Goal: Information Seeking & Learning: Learn about a topic

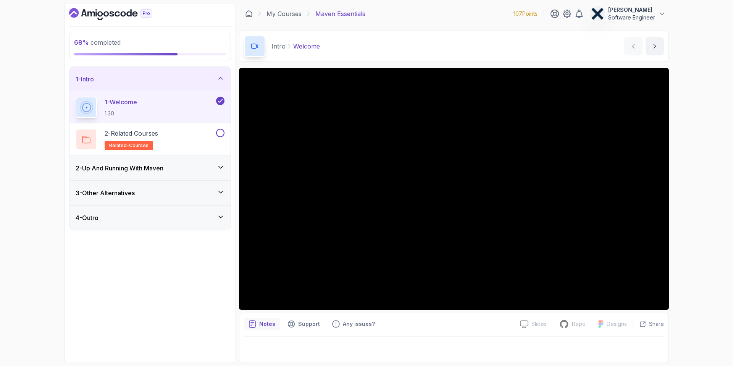
drag, startPoint x: 132, startPoint y: 173, endPoint x: 127, endPoint y: 182, distance: 10.3
click at [127, 182] on div "1 - Intro 1 - Welcome 1:30 2 - Related Courses related-courses 2 - Up And Runni…" at bounding box center [149, 148] width 161 height 163
click at [132, 178] on div "2 - Up And Running With Maven" at bounding box center [149, 168] width 161 height 24
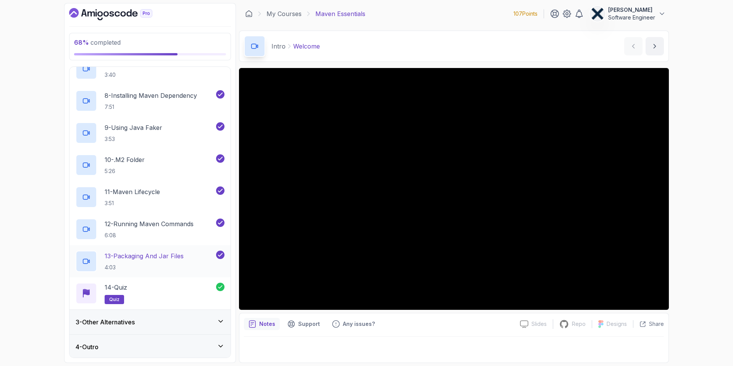
scroll to position [257, 0]
click at [131, 323] on h3 "3 - Other Alternatives" at bounding box center [105, 320] width 59 height 9
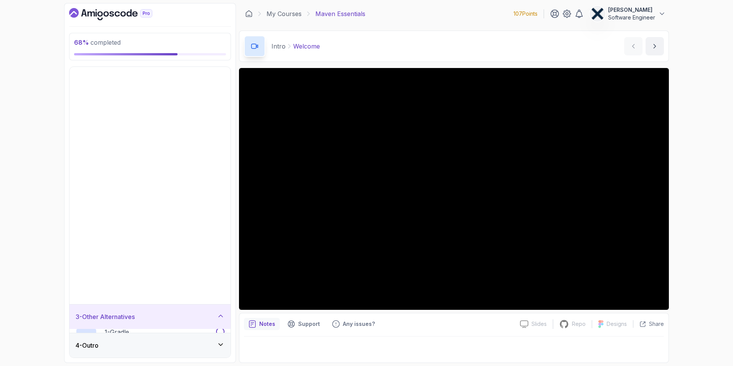
scroll to position [0, 0]
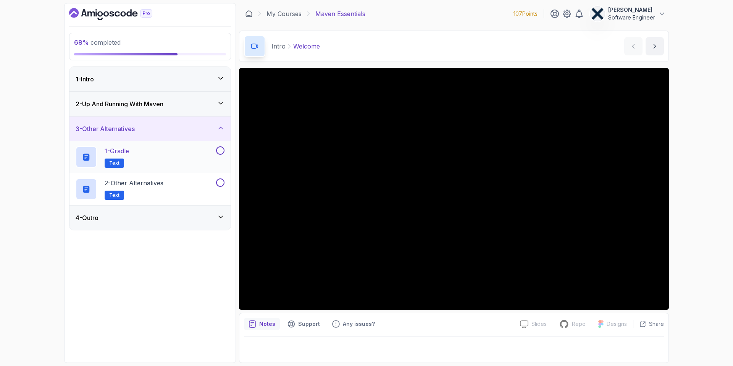
click at [137, 153] on div "1 - Gradle Text" at bounding box center [145, 156] width 139 height 21
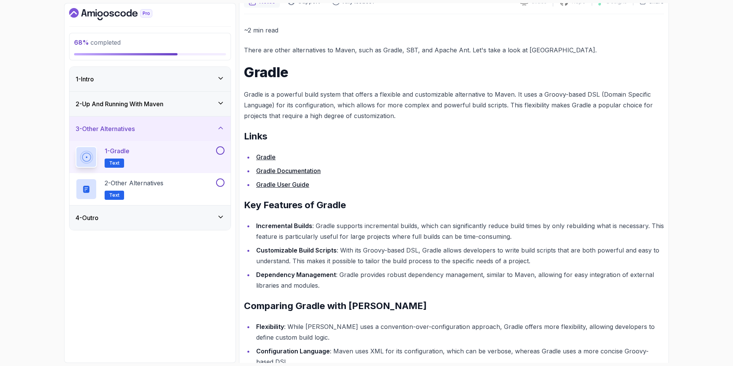
scroll to position [79, 0]
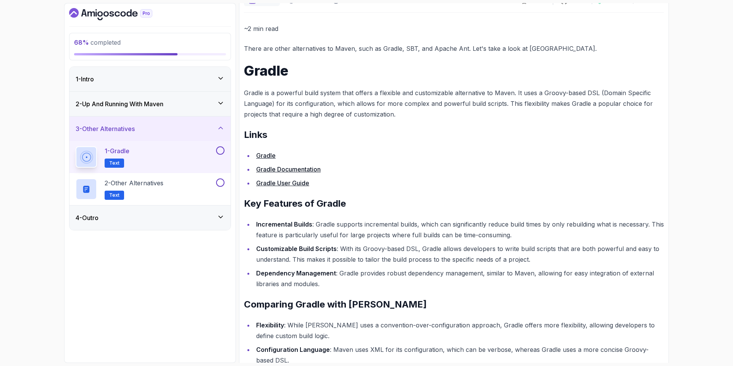
click at [273, 156] on link "Gradle" at bounding box center [265, 156] width 19 height 8
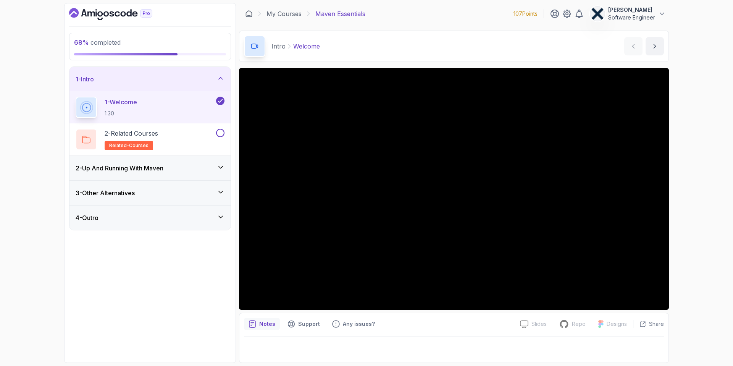
click at [128, 186] on div "3 - Other Alternatives" at bounding box center [149, 193] width 161 height 24
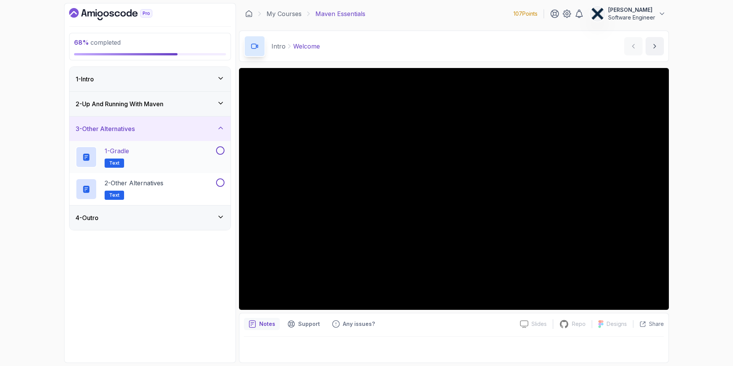
click at [129, 154] on p "1 - Gradle" at bounding box center [117, 150] width 24 height 9
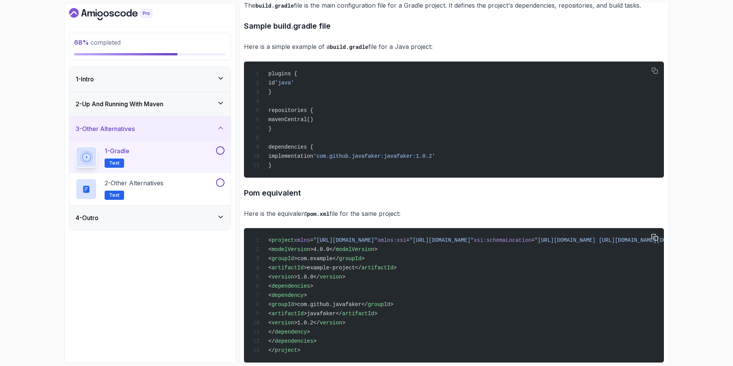
scroll to position [517, 0]
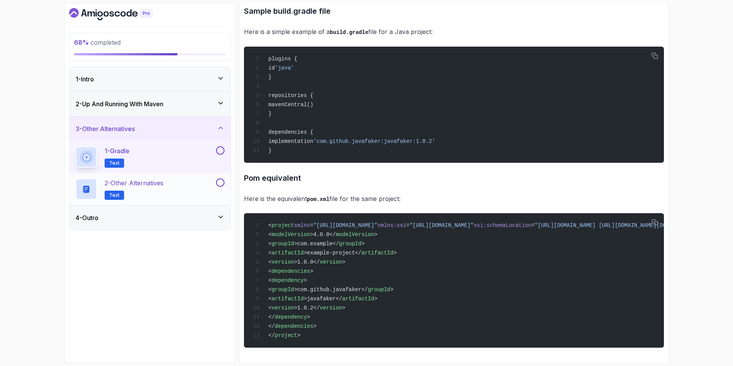
click at [153, 186] on p "2 - Other Alternatives" at bounding box center [134, 182] width 59 height 9
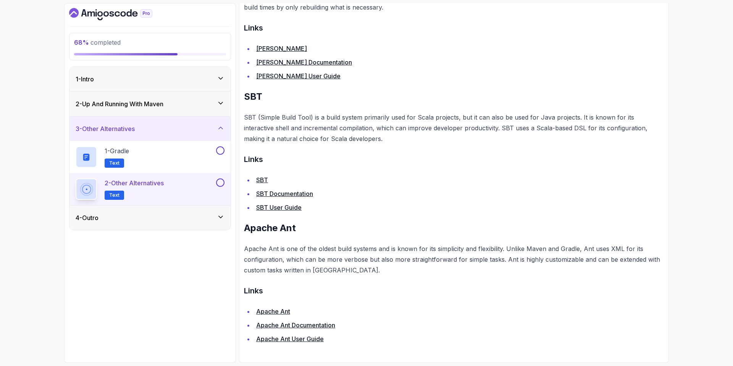
scroll to position [339, 0]
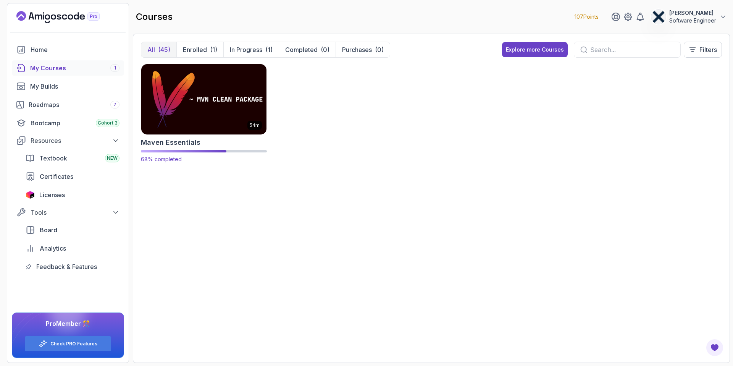
click at [199, 141] on div "Maven Essentials" at bounding box center [204, 142] width 126 height 11
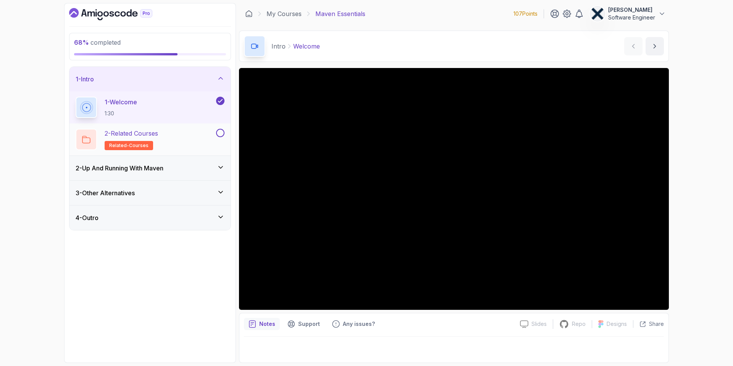
click at [180, 134] on div "2 - Related Courses related-courses" at bounding box center [145, 139] width 139 height 21
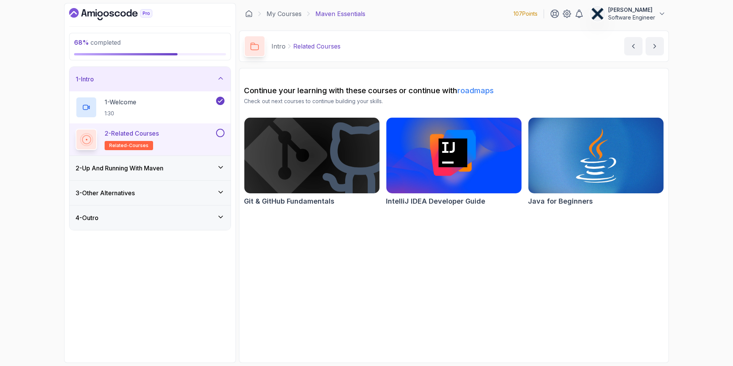
click at [117, 193] on h3 "3 - Other Alternatives" at bounding box center [105, 192] width 59 height 9
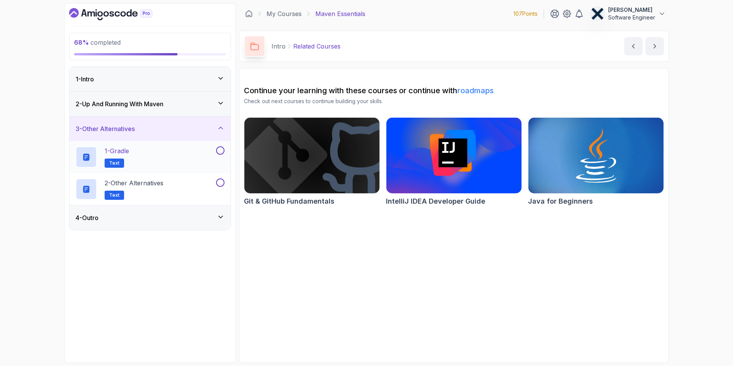
click at [219, 149] on button at bounding box center [220, 150] width 8 height 8
click at [193, 175] on div "2 - Other Alternatives Text" at bounding box center [149, 189] width 161 height 32
click at [159, 186] on p "2 - Other Alternatives" at bounding box center [134, 182] width 59 height 9
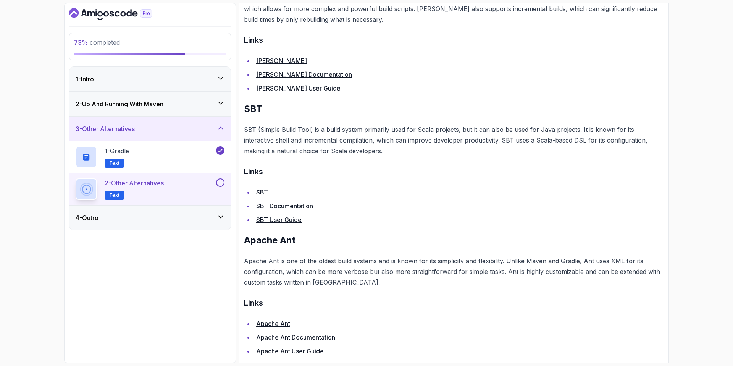
scroll to position [339, 0]
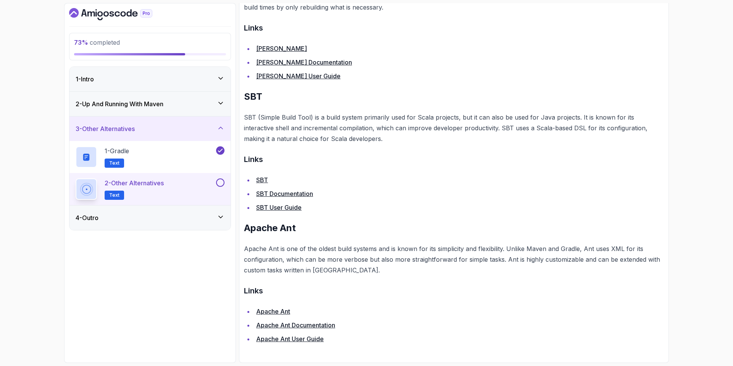
click at [220, 182] on button at bounding box center [220, 182] width 8 height 8
click at [186, 222] on div "4 - Outro" at bounding box center [149, 217] width 161 height 24
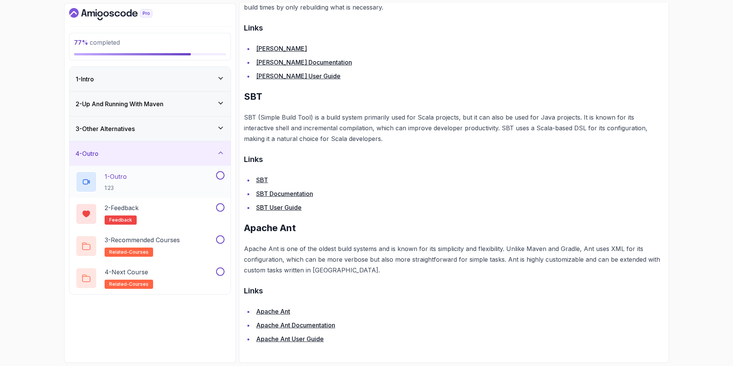
click at [168, 181] on div "1 - Outro 1:23" at bounding box center [145, 181] width 139 height 21
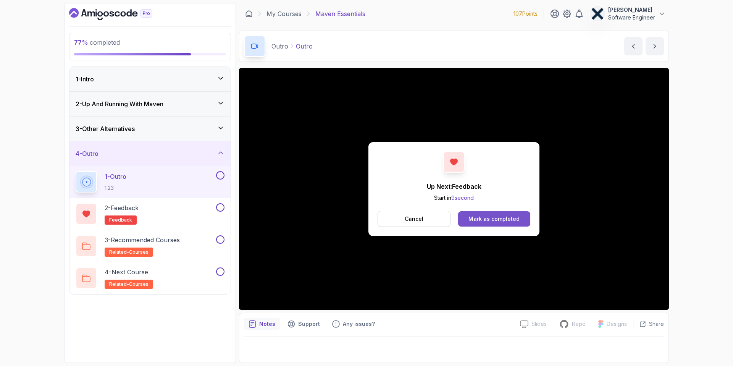
click at [496, 221] on div "Mark as completed" at bounding box center [493, 219] width 51 height 8
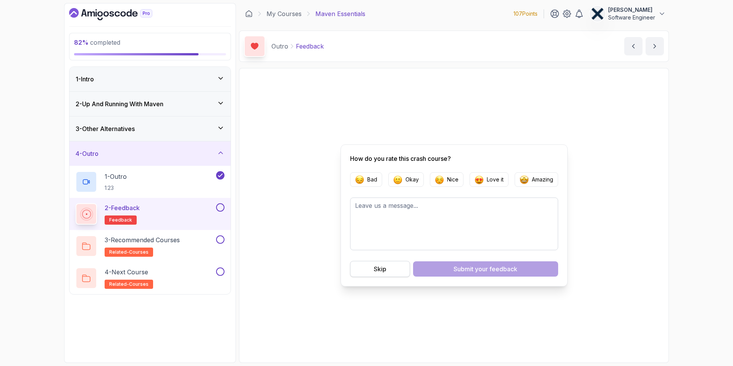
click at [374, 267] on div "Skip" at bounding box center [380, 268] width 13 height 9
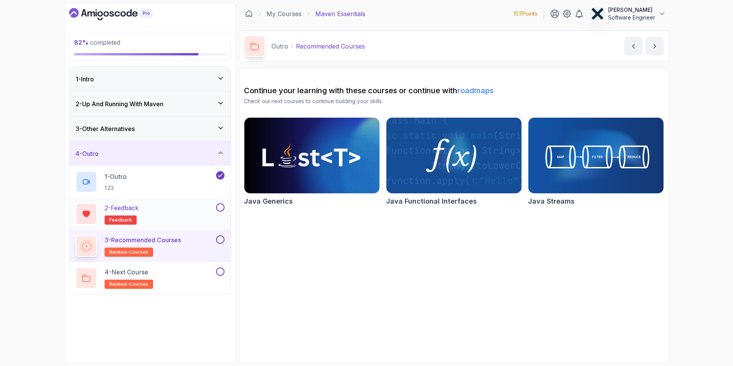
click at [187, 211] on div "2 - Feedback feedback" at bounding box center [145, 213] width 139 height 21
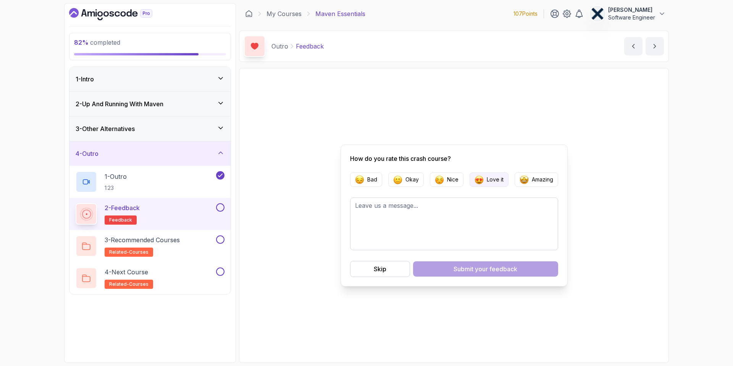
click at [489, 180] on p "Love it" at bounding box center [495, 180] width 17 height 8
click at [483, 267] on span "your feedback" at bounding box center [496, 268] width 42 height 9
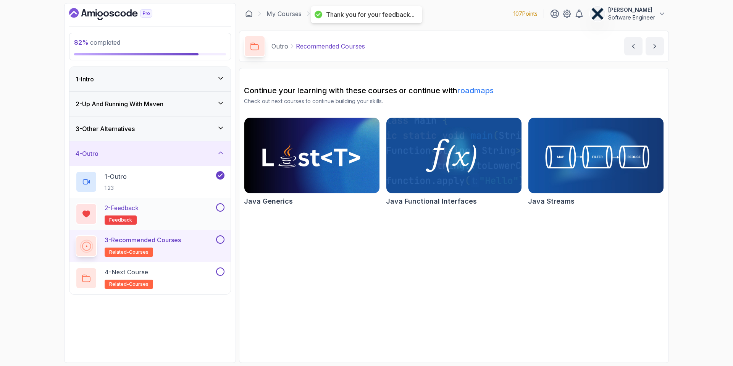
click at [220, 207] on button at bounding box center [220, 207] width 8 height 8
click at [177, 244] on p "3 - Recommended Courses" at bounding box center [143, 239] width 76 height 9
click at [155, 274] on div "4 - Next Course related-courses" at bounding box center [145, 277] width 139 height 21
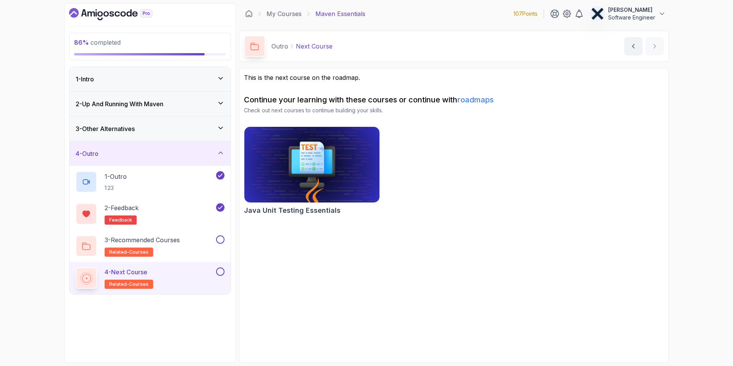
click at [308, 169] on img at bounding box center [312, 164] width 142 height 79
click at [223, 273] on button at bounding box center [220, 271] width 8 height 8
click at [222, 238] on button at bounding box center [220, 239] width 8 height 8
click at [221, 76] on icon at bounding box center [221, 78] width 8 height 8
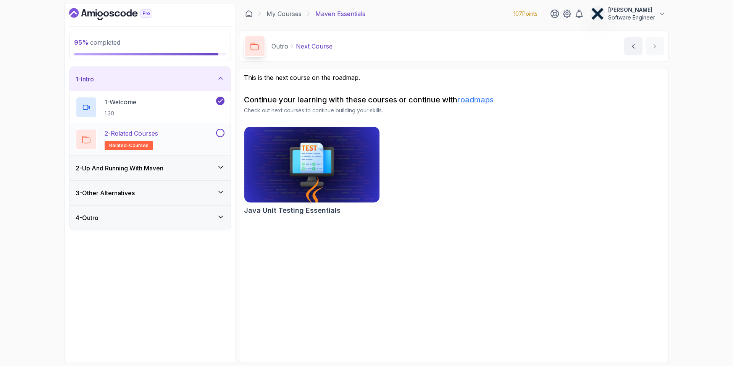
click at [220, 133] on button at bounding box center [220, 133] width 8 height 8
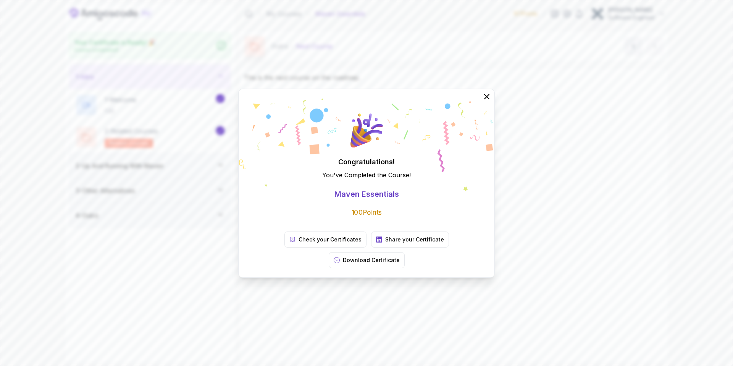
click at [222, 77] on div "Congratulations! You've Completed the Course ! Maven Essentials 100 Points Chec…" at bounding box center [366, 183] width 733 height 366
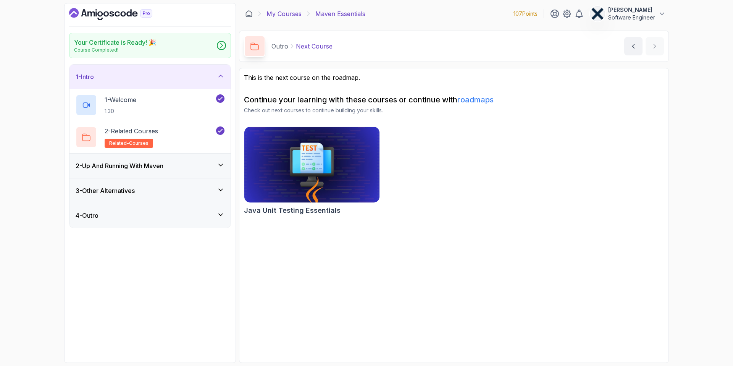
click at [294, 13] on link "My Courses" at bounding box center [283, 13] width 35 height 9
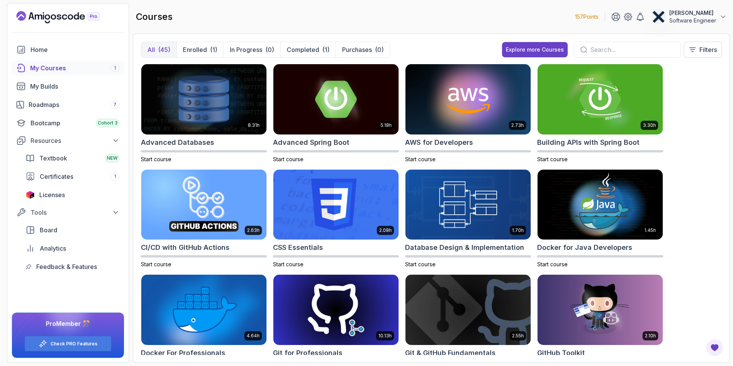
click at [608, 47] on input "text" at bounding box center [632, 49] width 84 height 9
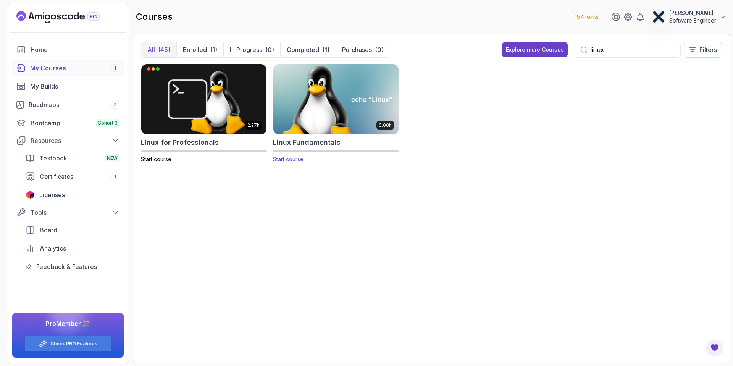
type input "linux"
click at [349, 102] on img at bounding box center [335, 99] width 131 height 74
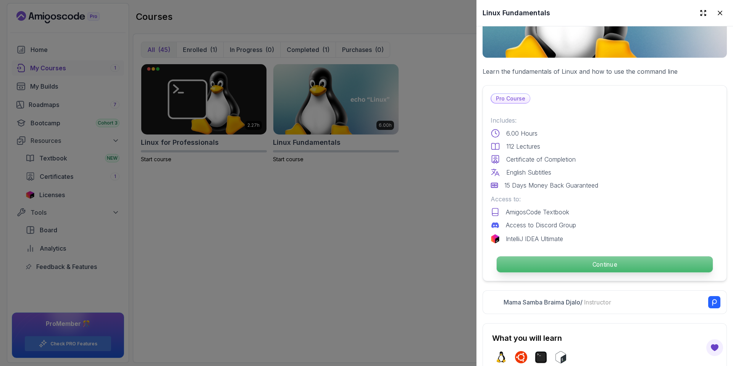
scroll to position [113, 0]
click at [585, 262] on p "Continue" at bounding box center [605, 264] width 216 height 16
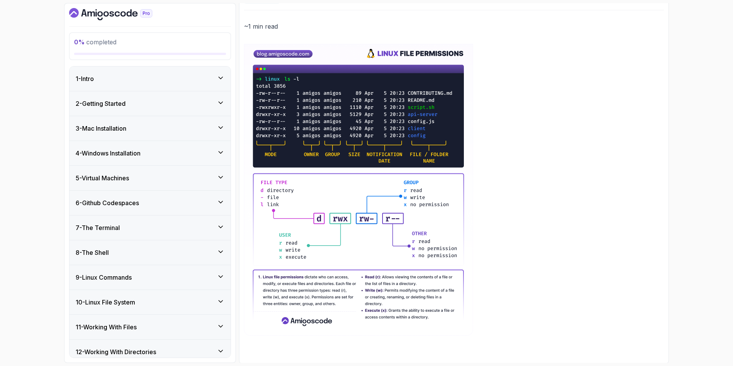
scroll to position [82, 0]
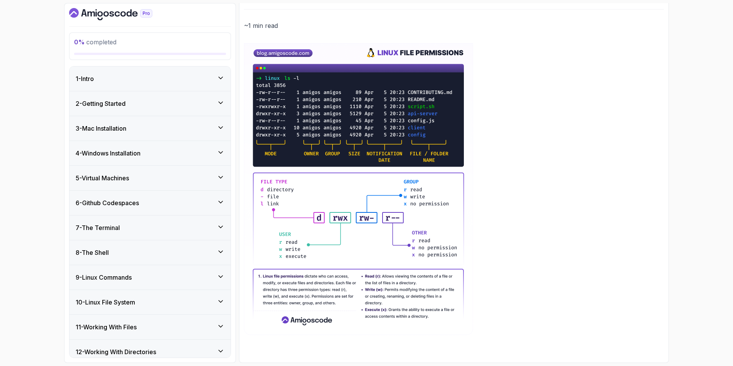
click at [113, 78] on div "1 - Intro" at bounding box center [150, 78] width 149 height 9
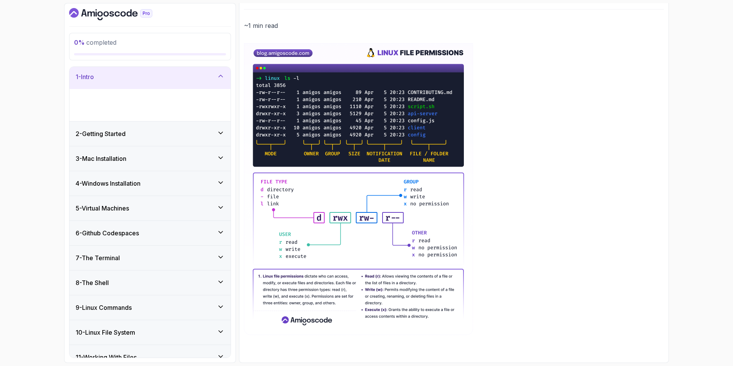
scroll to position [3, 0]
click at [126, 136] on h3 "2 - Getting Started" at bounding box center [101, 132] width 50 height 9
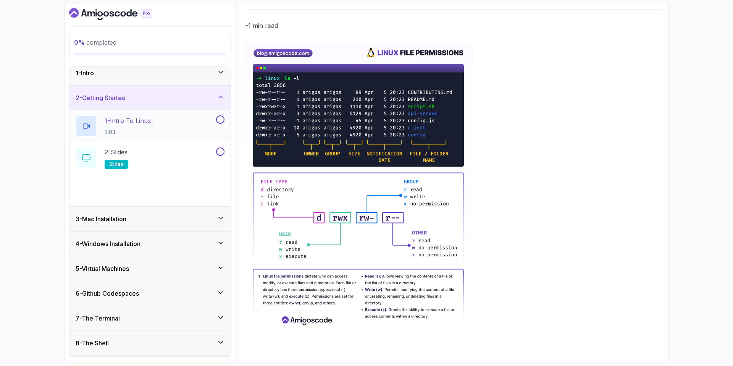
scroll to position [6, 0]
click at [140, 103] on div "2 - Getting Started" at bounding box center [149, 97] width 161 height 24
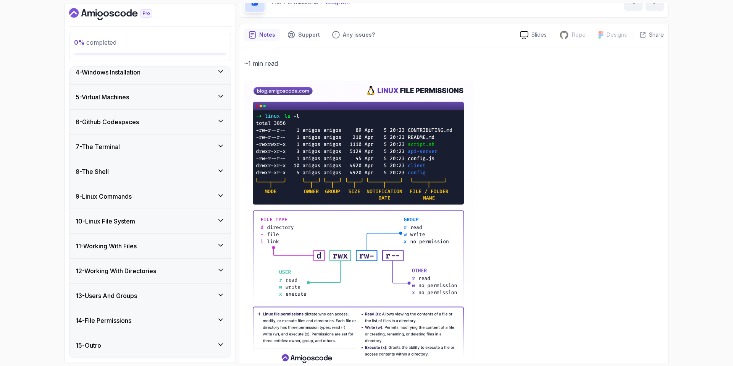
scroll to position [82, 0]
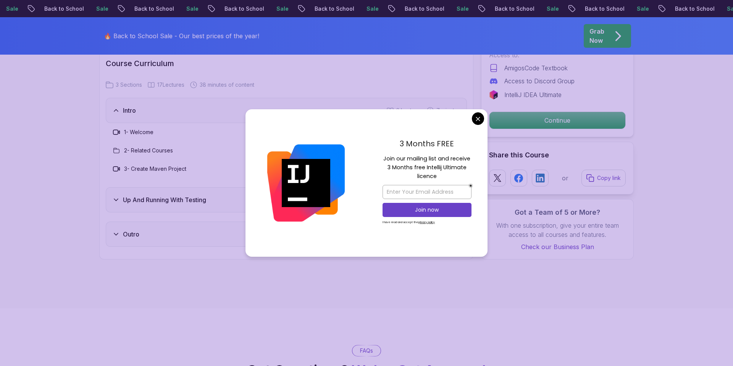
scroll to position [876, 0]
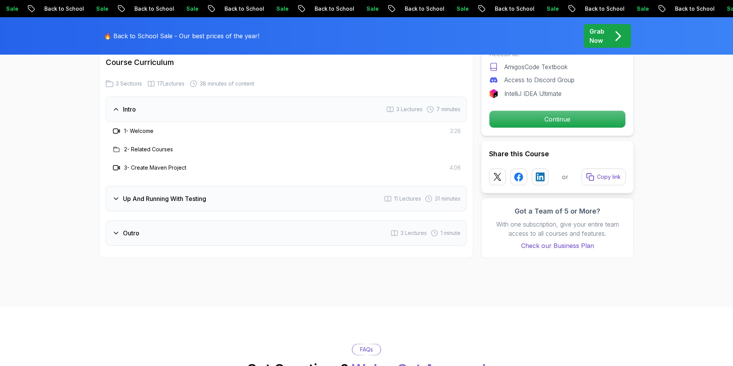
click at [475, 121] on body "Sale Back to School Sale Back to School Sale Back to School Sale Back to School…" at bounding box center [366, 262] width 733 height 2276
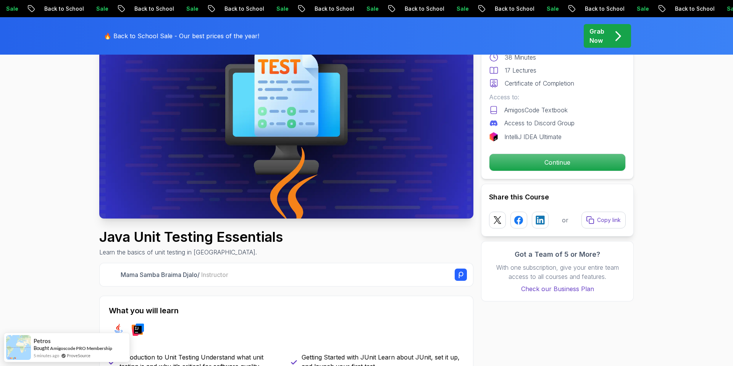
scroll to position [0, 0]
